Goal: Book appointment/travel/reservation

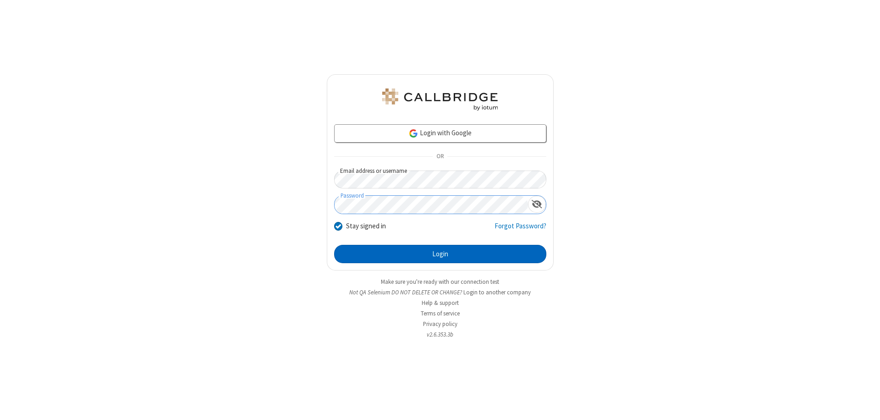
click at [440, 254] on button "Login" at bounding box center [440, 254] width 212 height 18
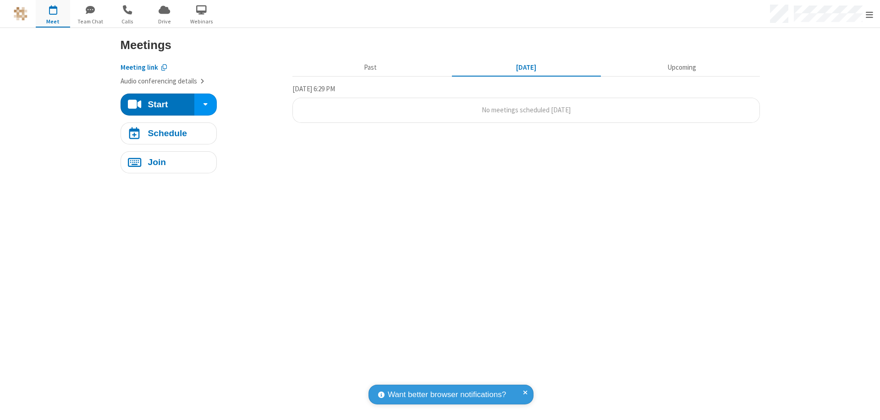
click at [870, 14] on span "Open menu" at bounding box center [869, 14] width 7 height 9
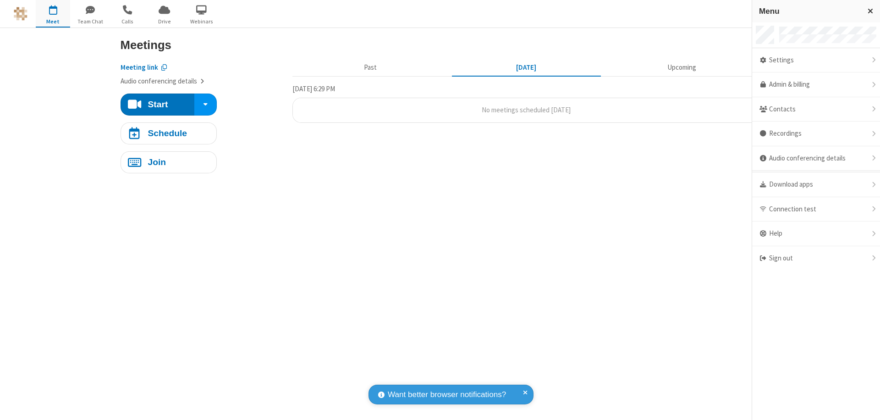
click at [53, 13] on span "button" at bounding box center [53, 10] width 34 height 16
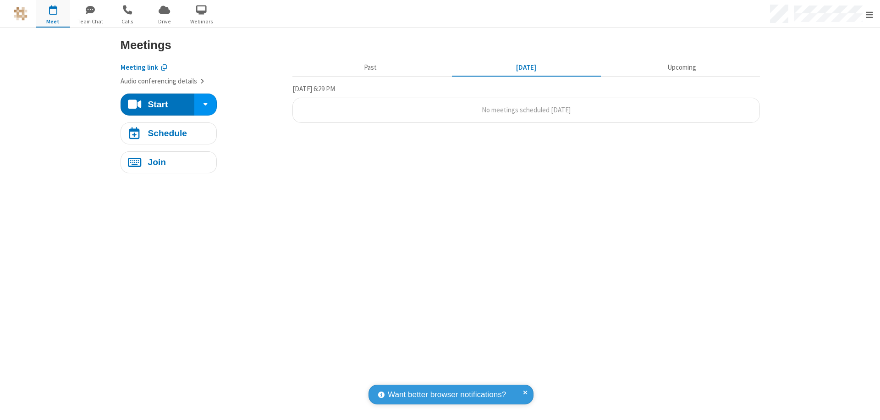
click at [53, 13] on span "button" at bounding box center [53, 10] width 34 height 16
click at [168, 133] on h4 "Schedule" at bounding box center [167, 133] width 39 height 9
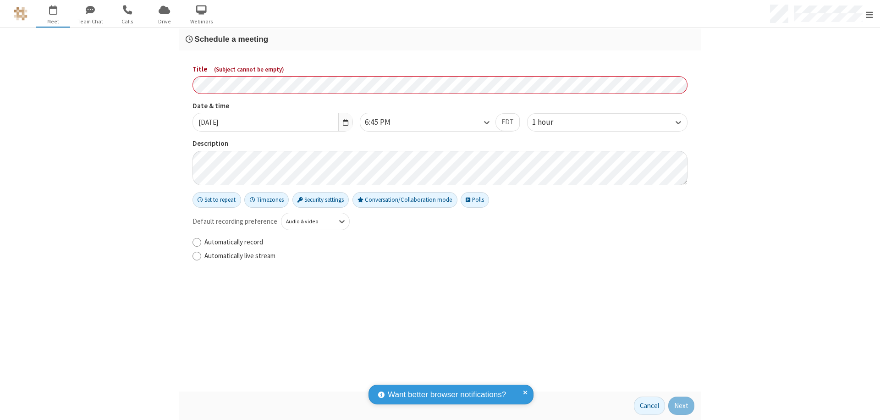
click at [440, 39] on h3 "Schedule a meeting" at bounding box center [440, 39] width 509 height 9
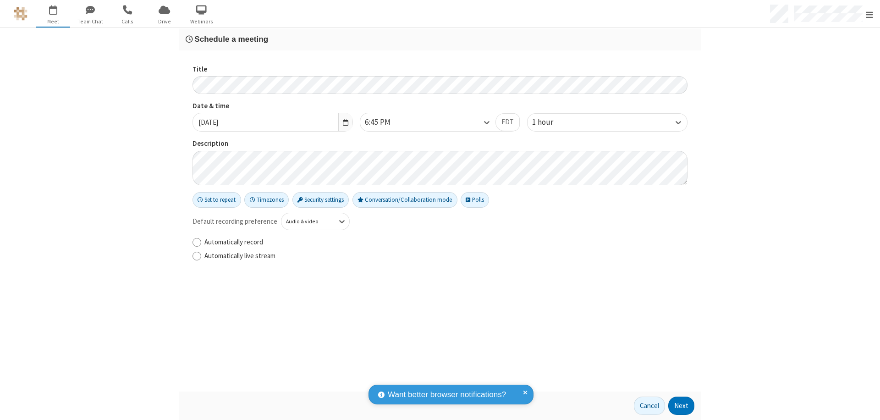
click at [682, 406] on button "Next" at bounding box center [681, 406] width 26 height 18
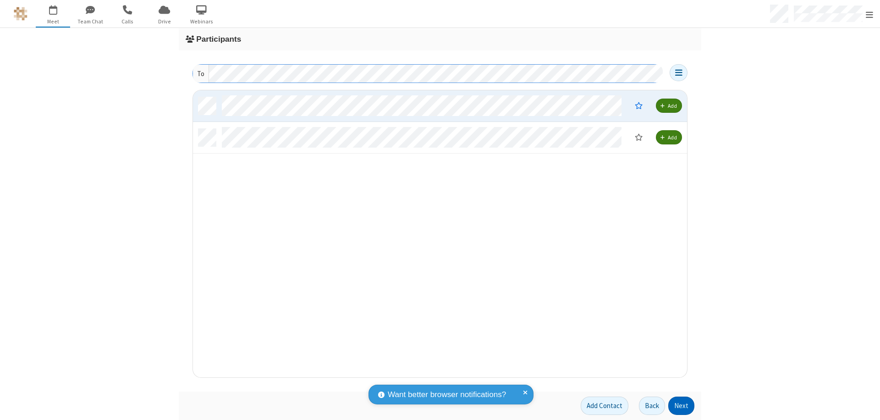
click at [682, 406] on button "Next" at bounding box center [681, 406] width 26 height 18
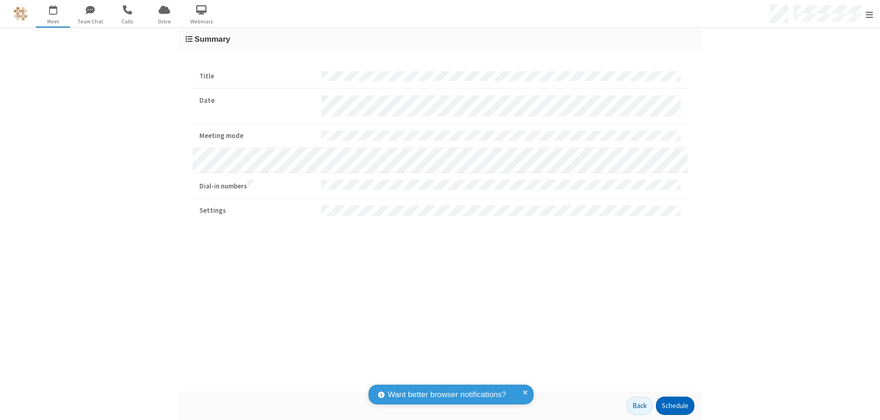
click at [675, 406] on button "Schedule" at bounding box center [675, 406] width 39 height 18
